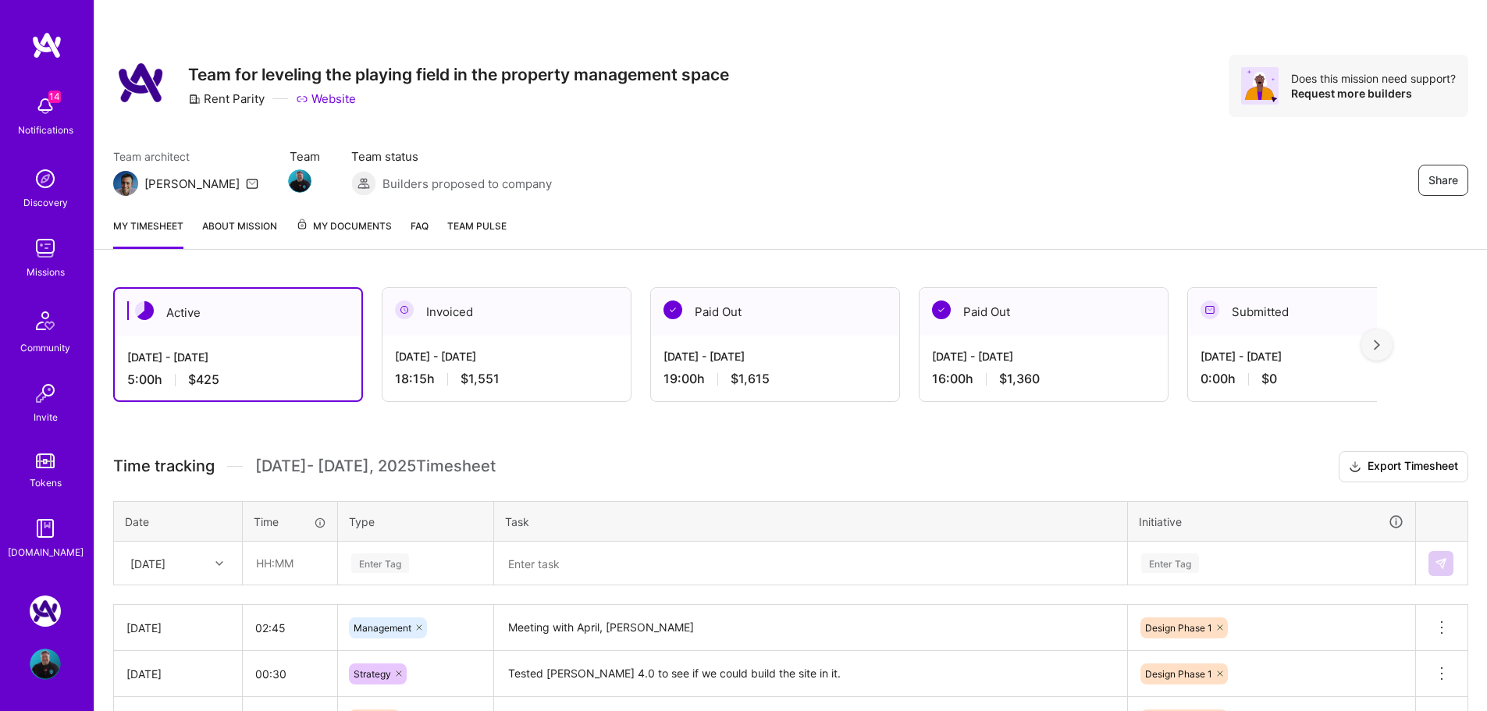
scroll to position [194, 0]
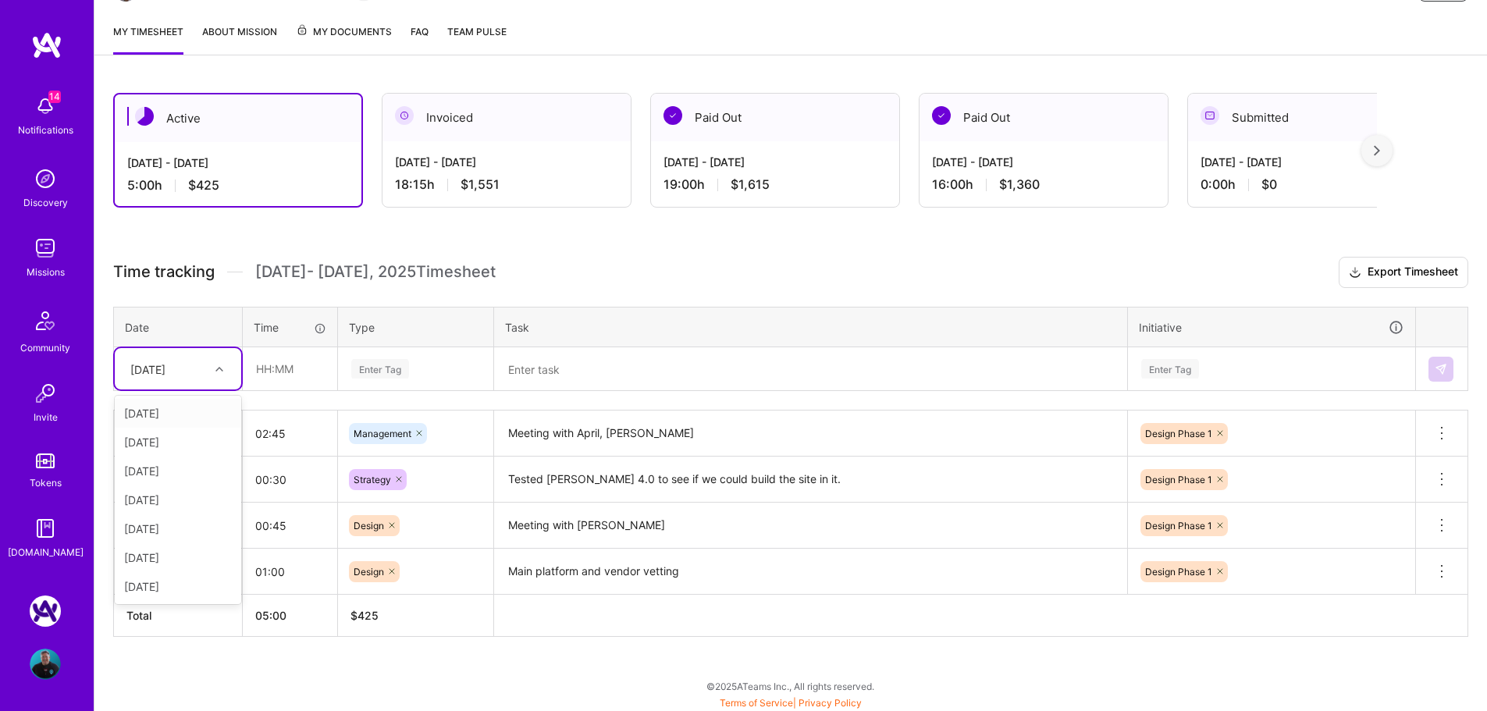
click at [215, 379] on div at bounding box center [221, 369] width 24 height 26
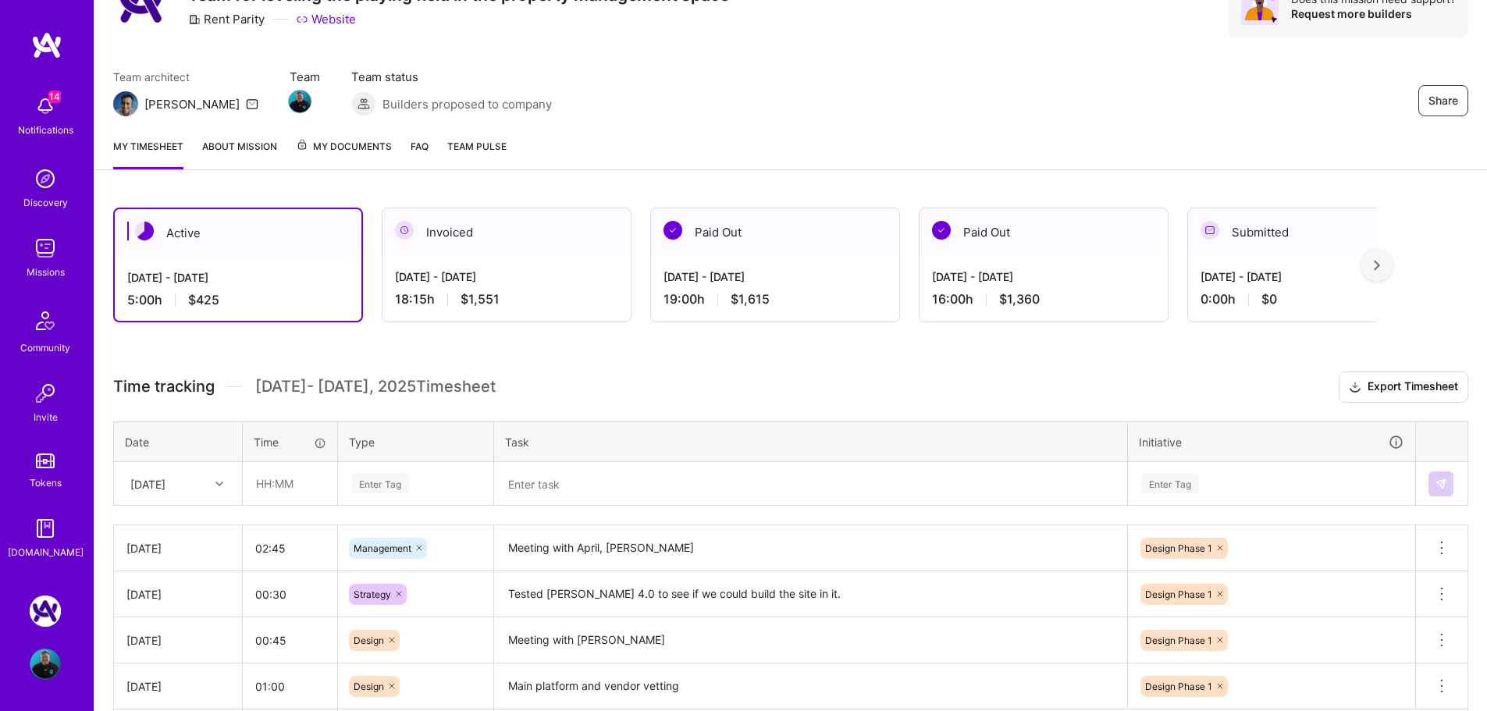
scroll to position [197, 0]
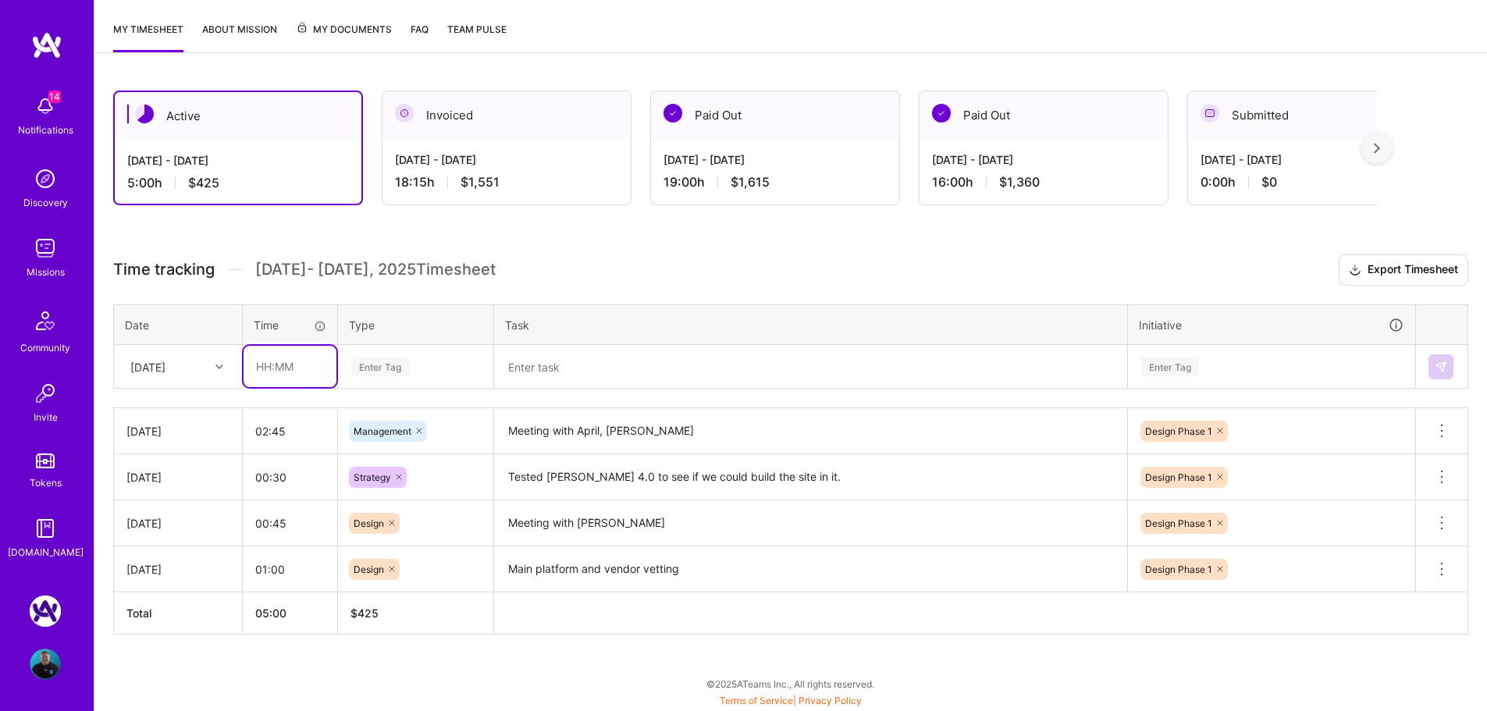
click at [293, 369] on input "text" at bounding box center [290, 366] width 93 height 41
type input "01:00"
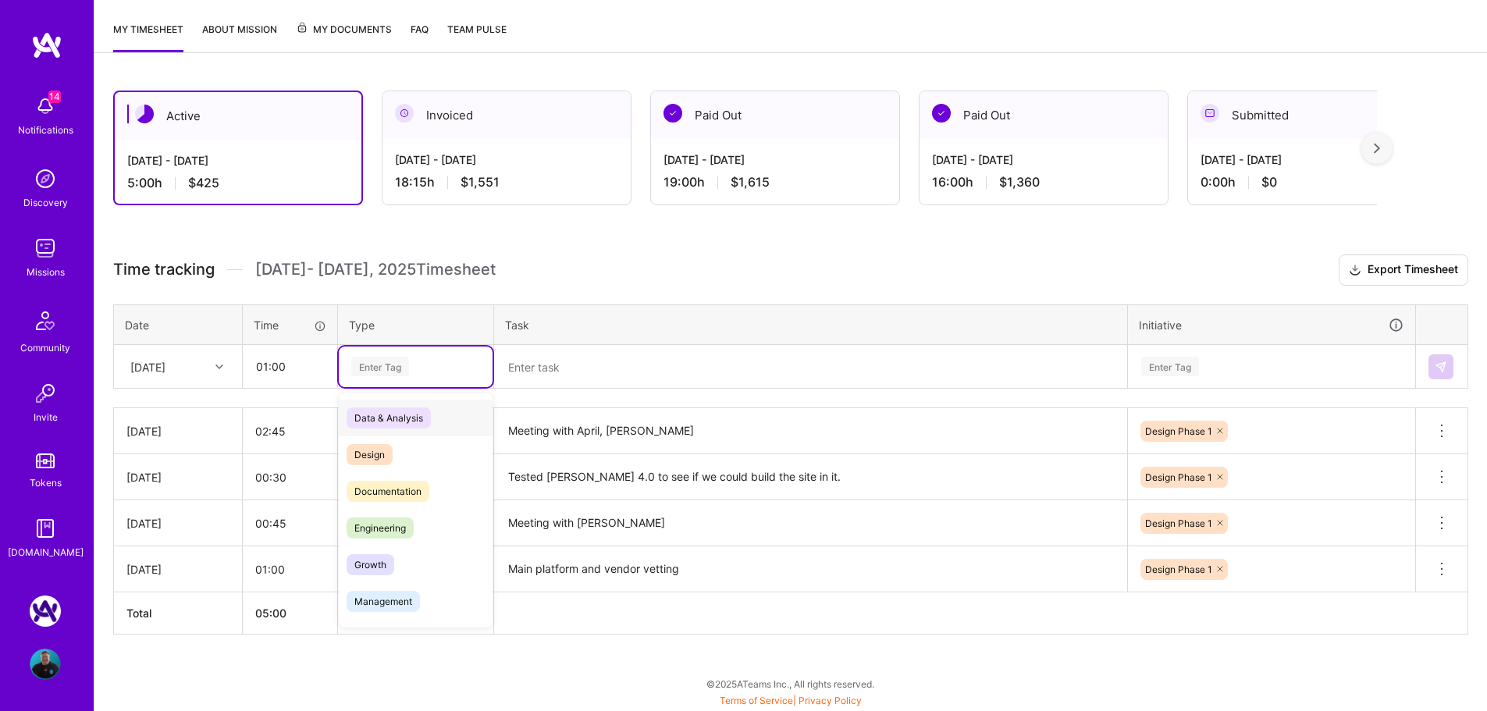
click at [404, 358] on div "Enter Tag" at bounding box center [380, 366] width 58 height 24
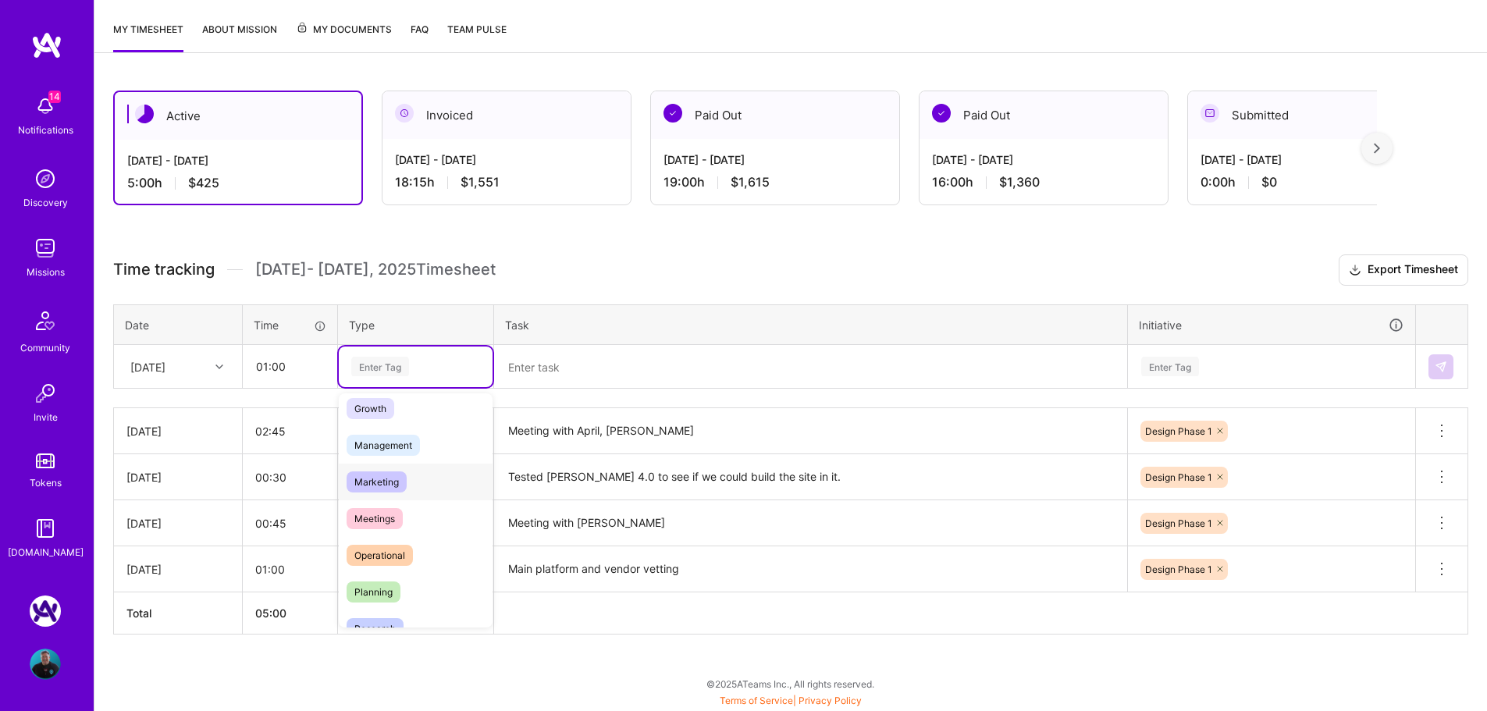
scroll to position [234, 0]
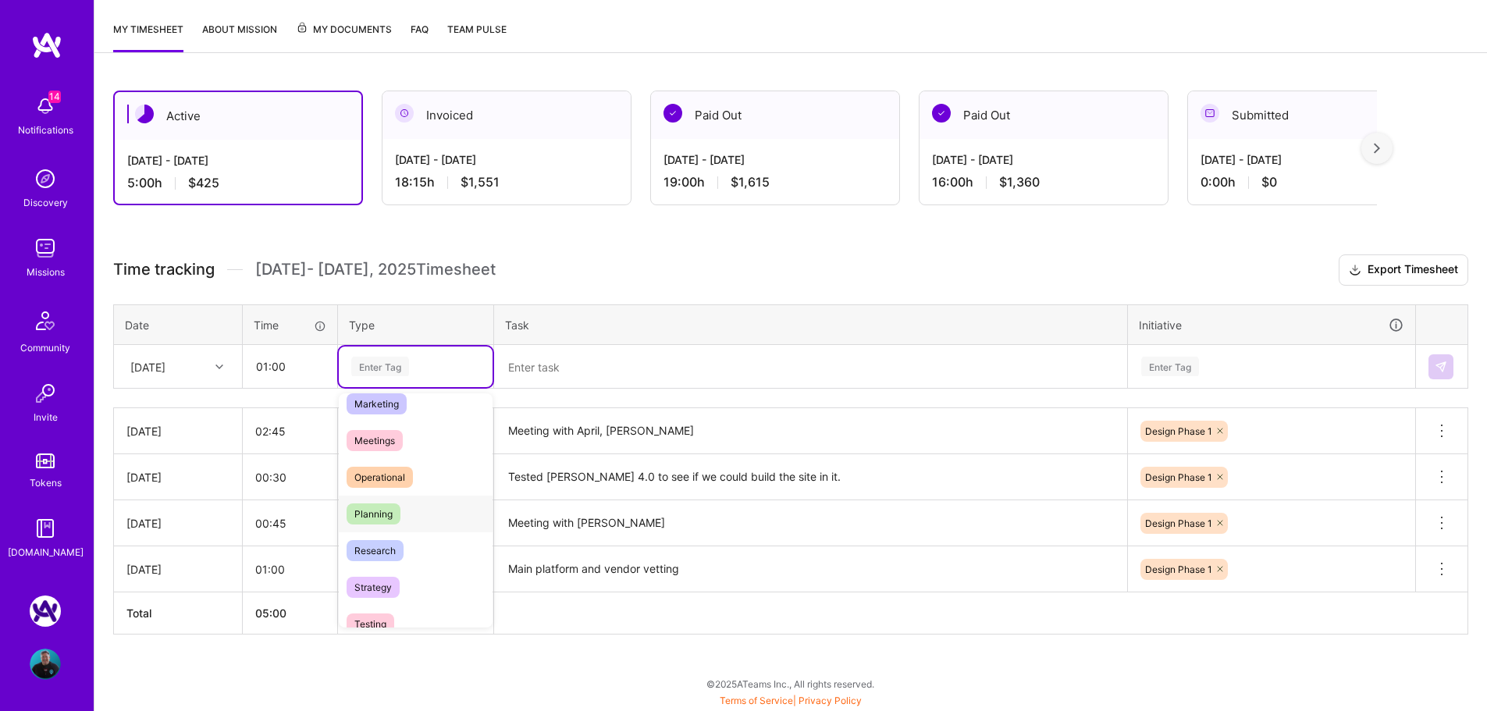
click at [389, 519] on span "Planning" at bounding box center [374, 514] width 54 height 21
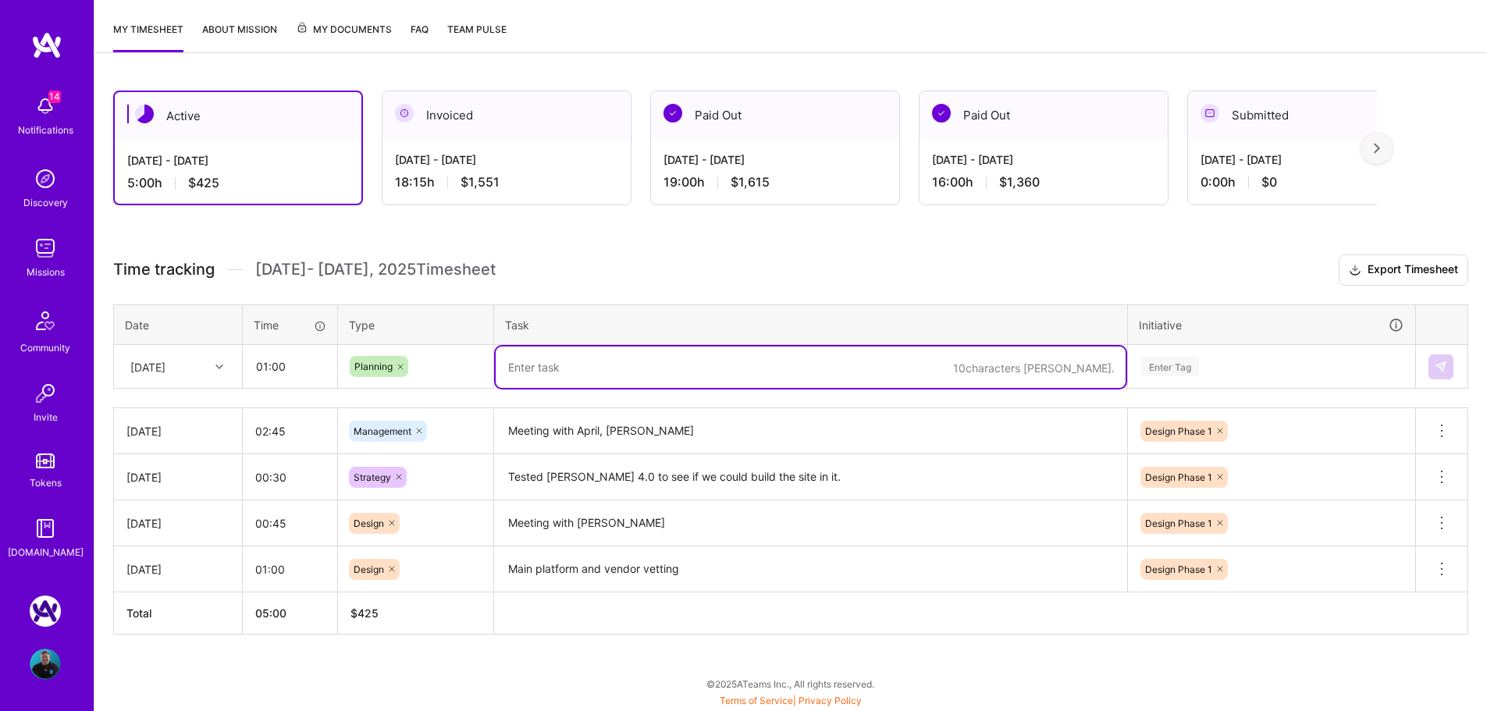
click at [554, 373] on textarea at bounding box center [811, 367] width 630 height 41
type textarea "Send documentation to Danish"
click at [1217, 369] on div "Enter Tag" at bounding box center [1272, 367] width 264 height 20
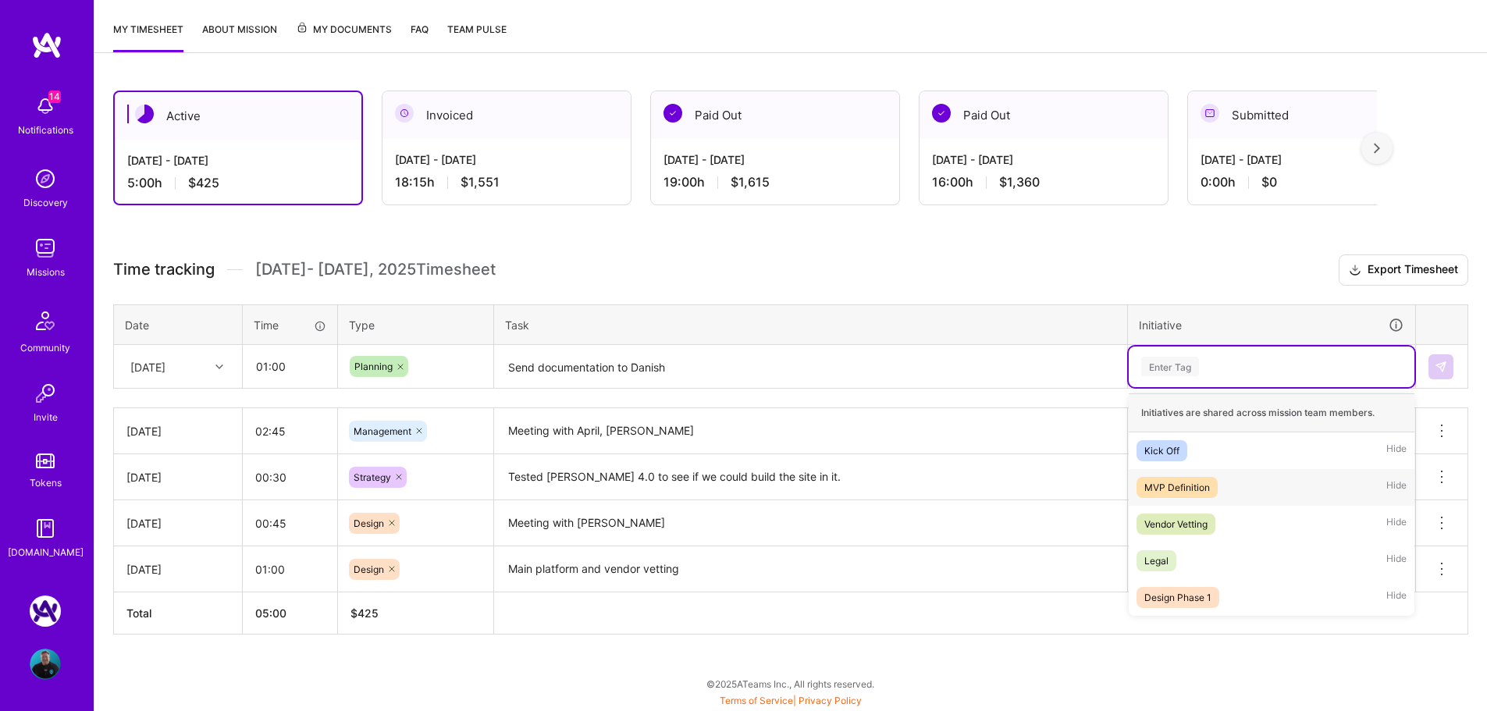
click at [1219, 488] on div "MVP Definition Hide" at bounding box center [1272, 487] width 286 height 37
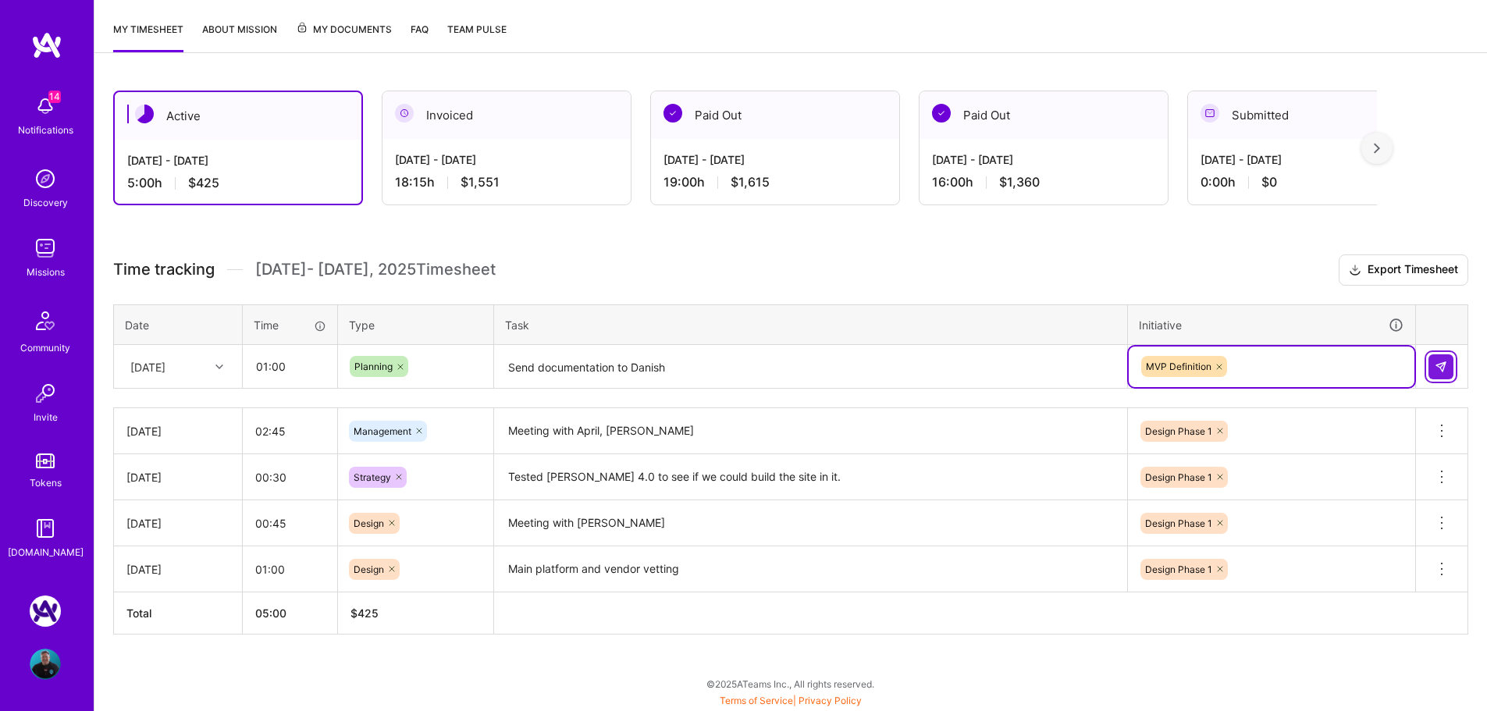
click at [1438, 362] on img at bounding box center [1441, 367] width 12 height 12
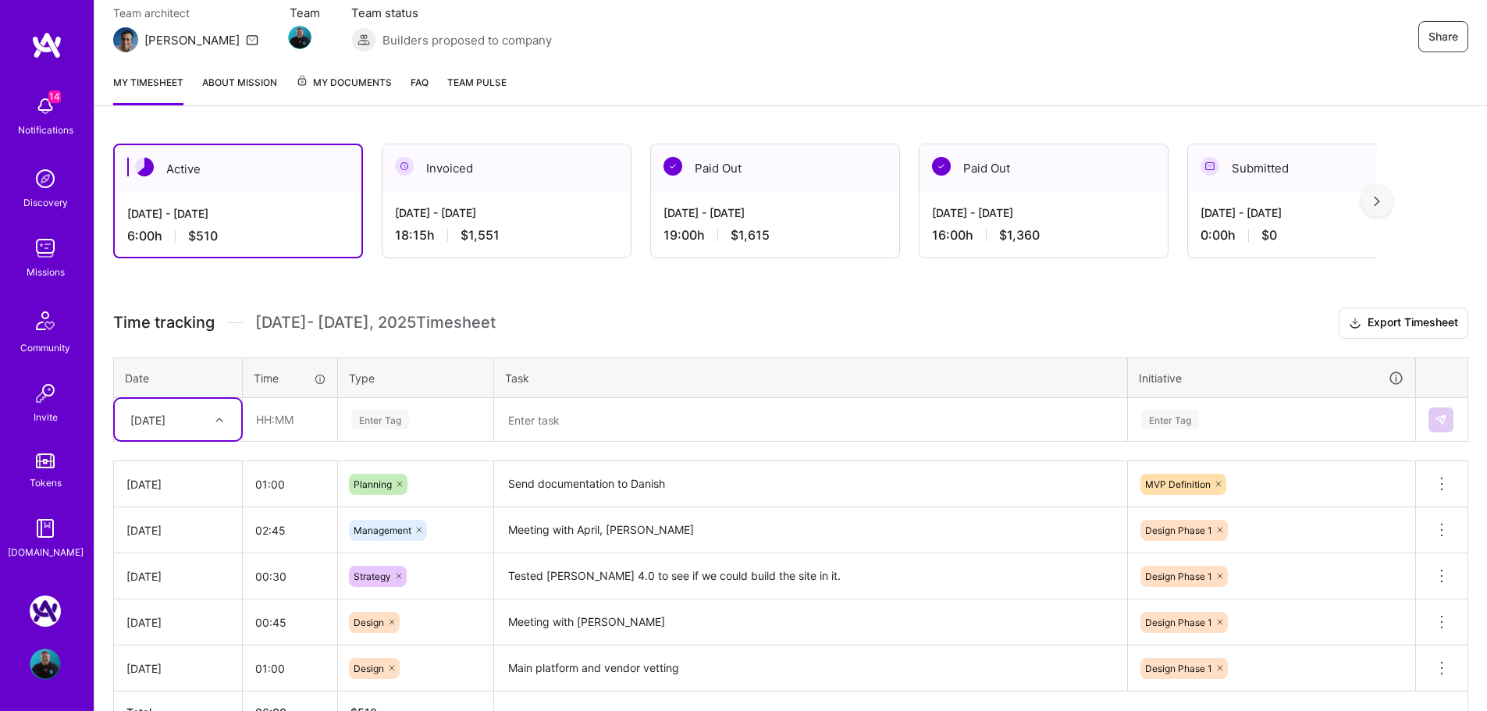
scroll to position [156, 0]
